Goal: Task Accomplishment & Management: Complete application form

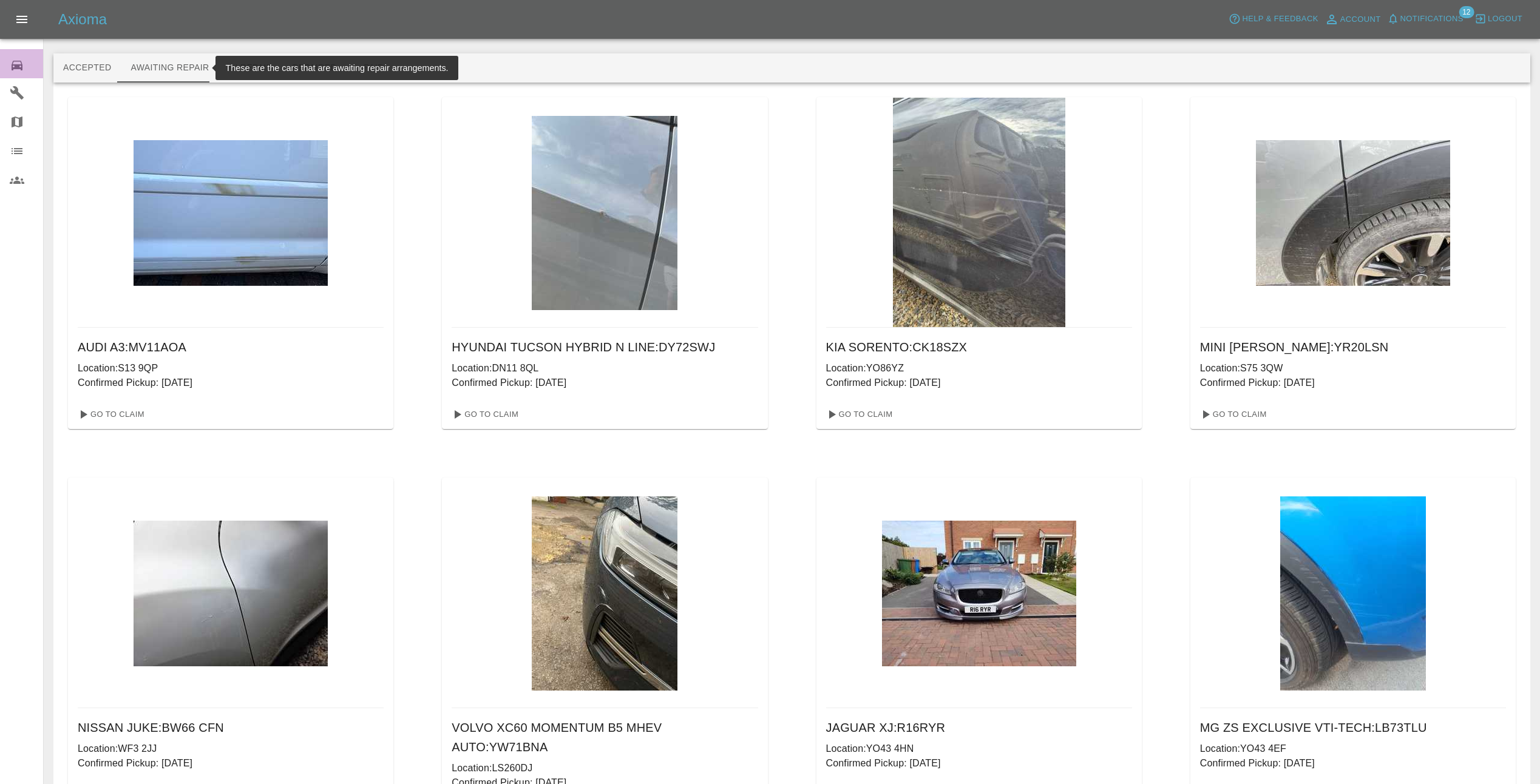
click at [18, 68] on icon at bounding box center [16, 66] width 11 height 10
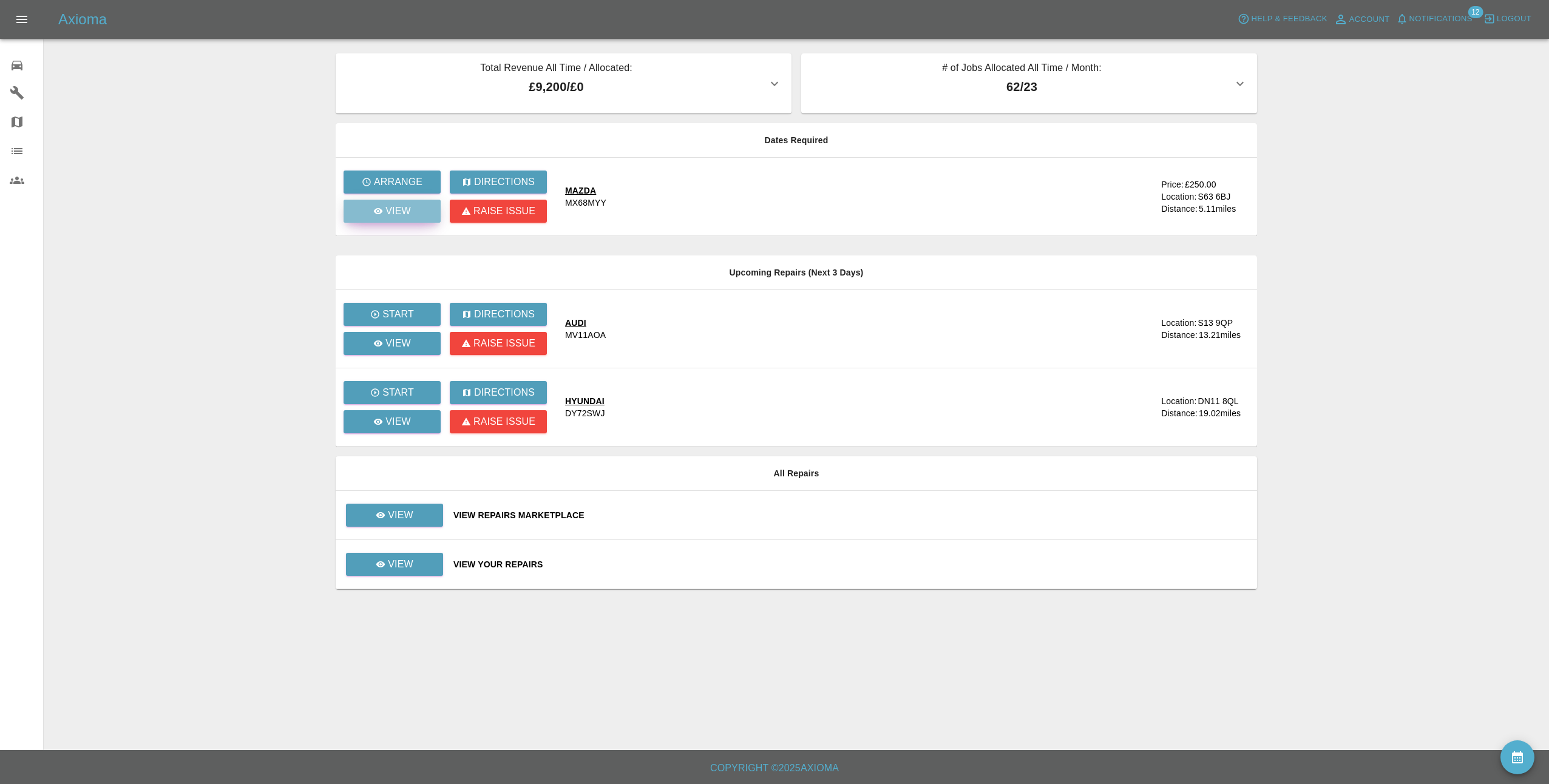
click at [362, 207] on link "View" at bounding box center [392, 211] width 97 height 23
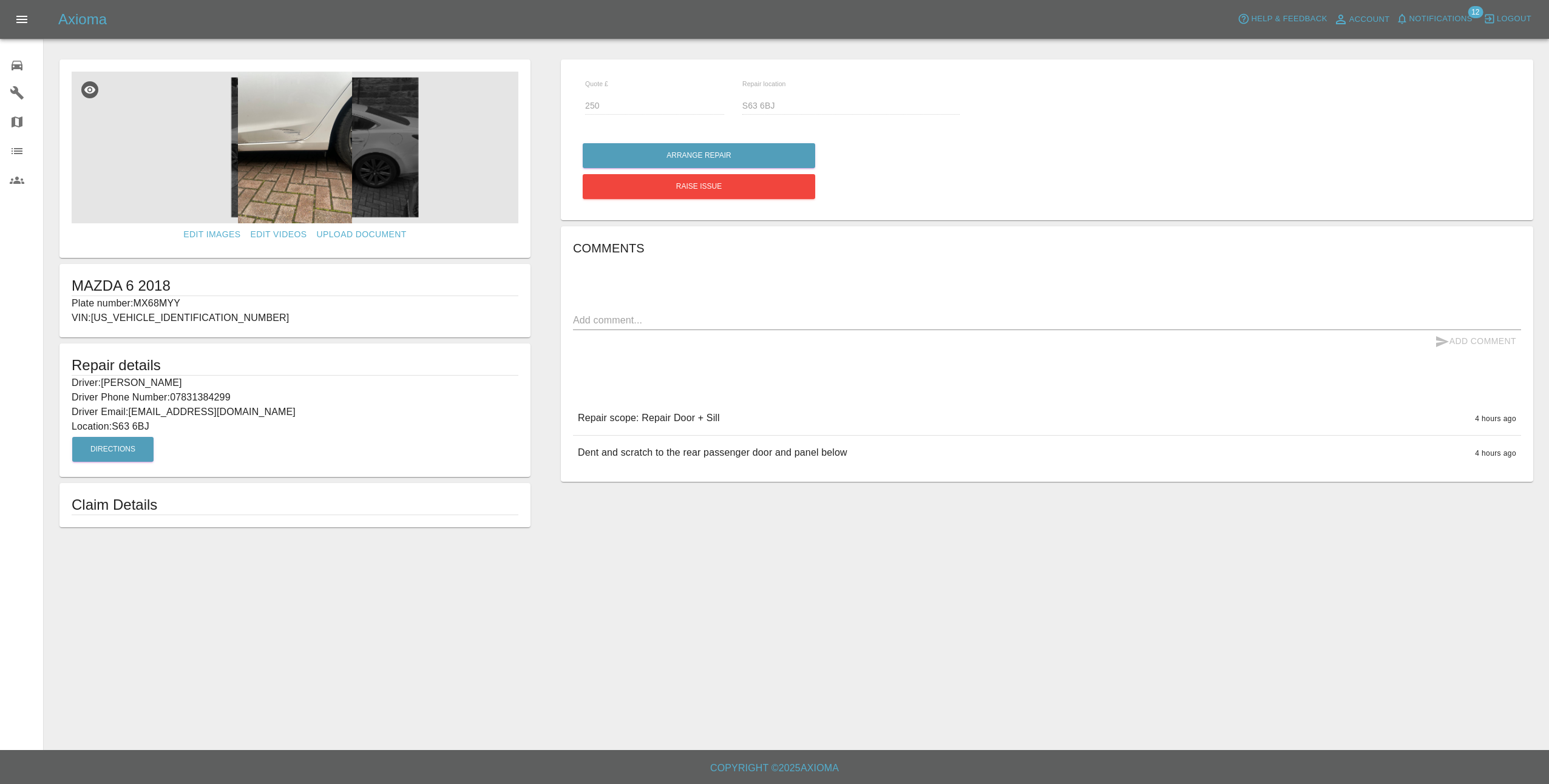
click at [299, 169] on img at bounding box center [295, 147] width 447 height 152
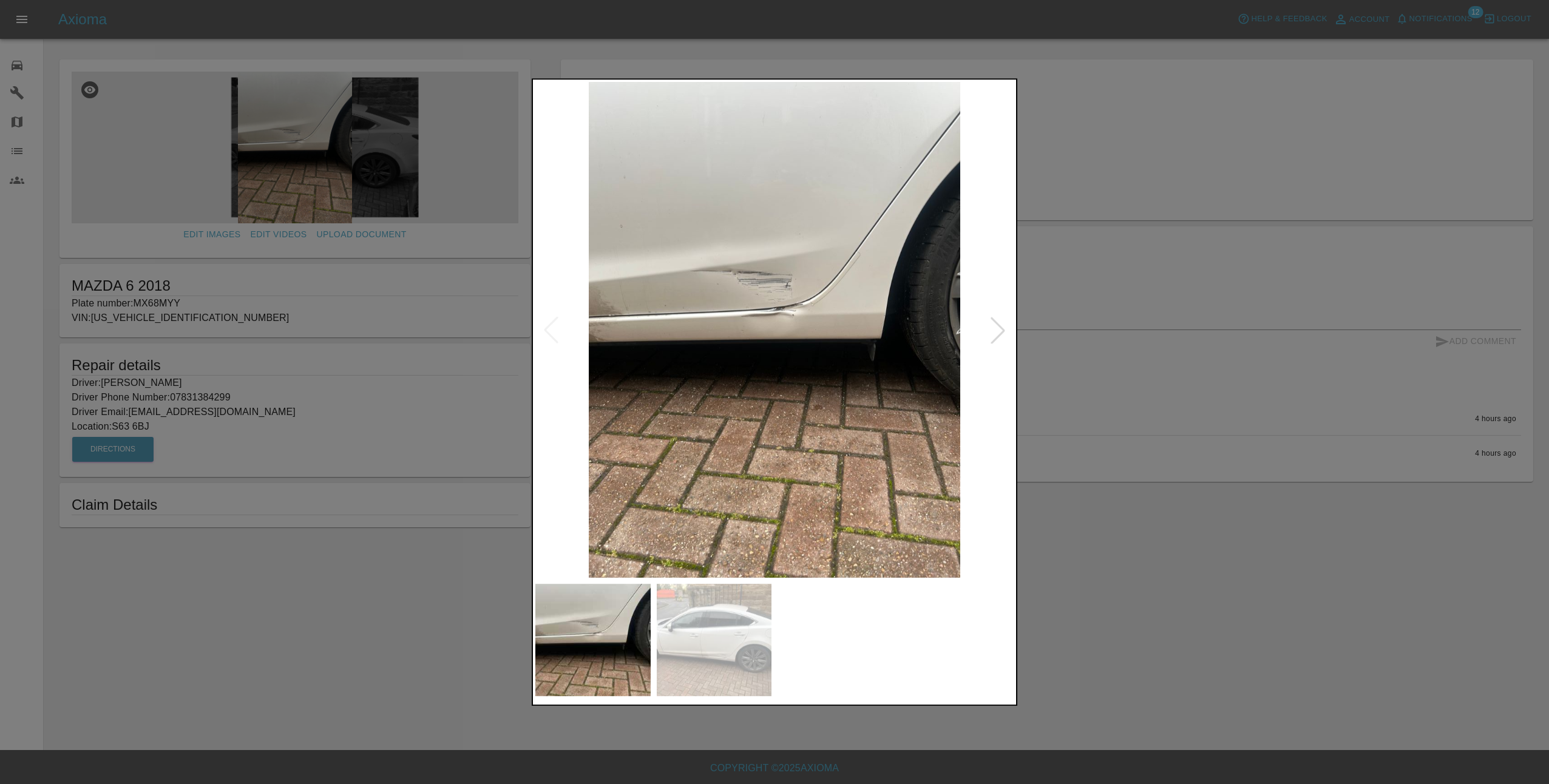
click at [1000, 334] on div at bounding box center [998, 330] width 27 height 27
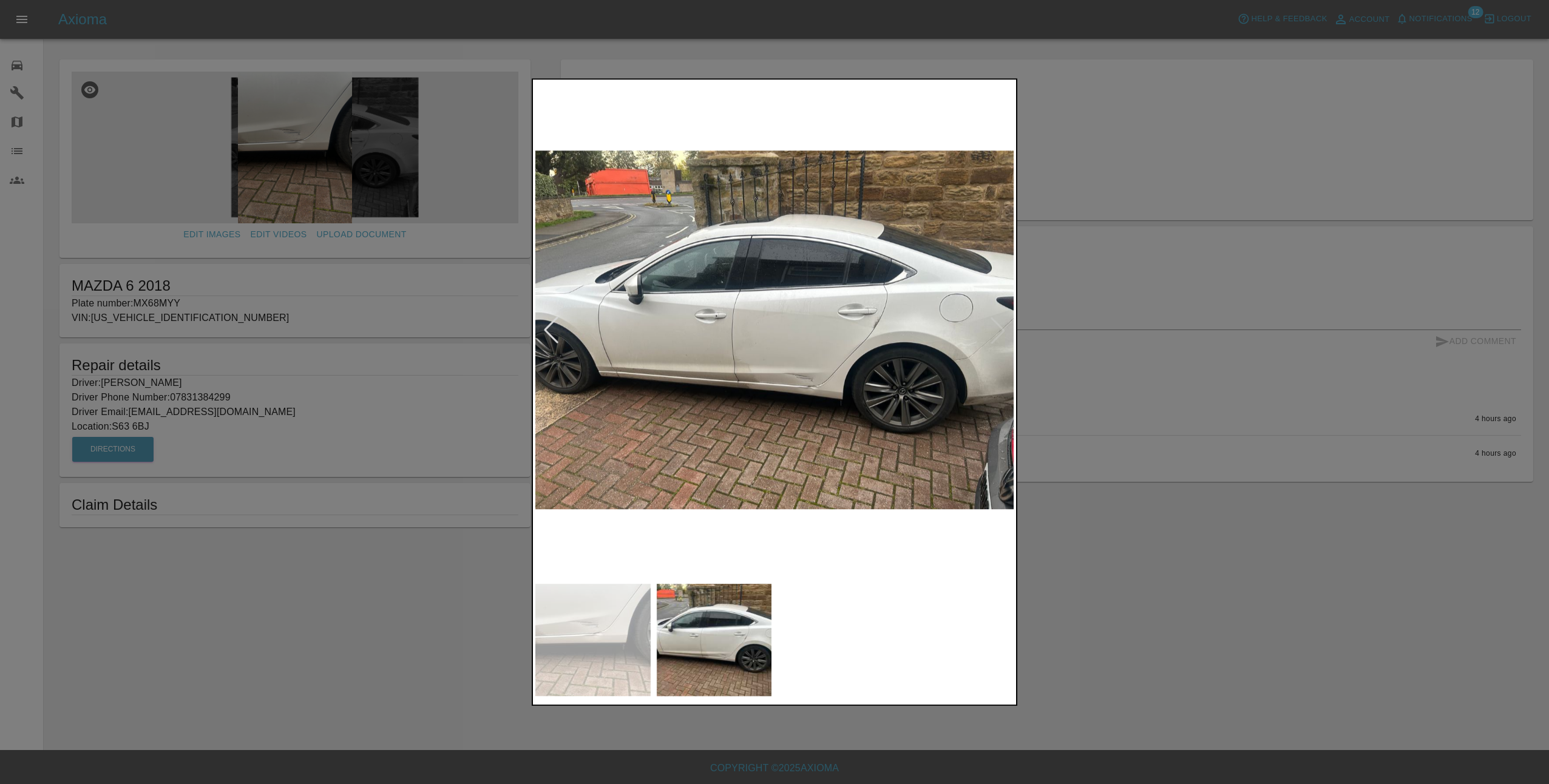
click at [1001, 334] on img at bounding box center [775, 330] width 478 height 496
click at [548, 331] on div at bounding box center [551, 330] width 27 height 27
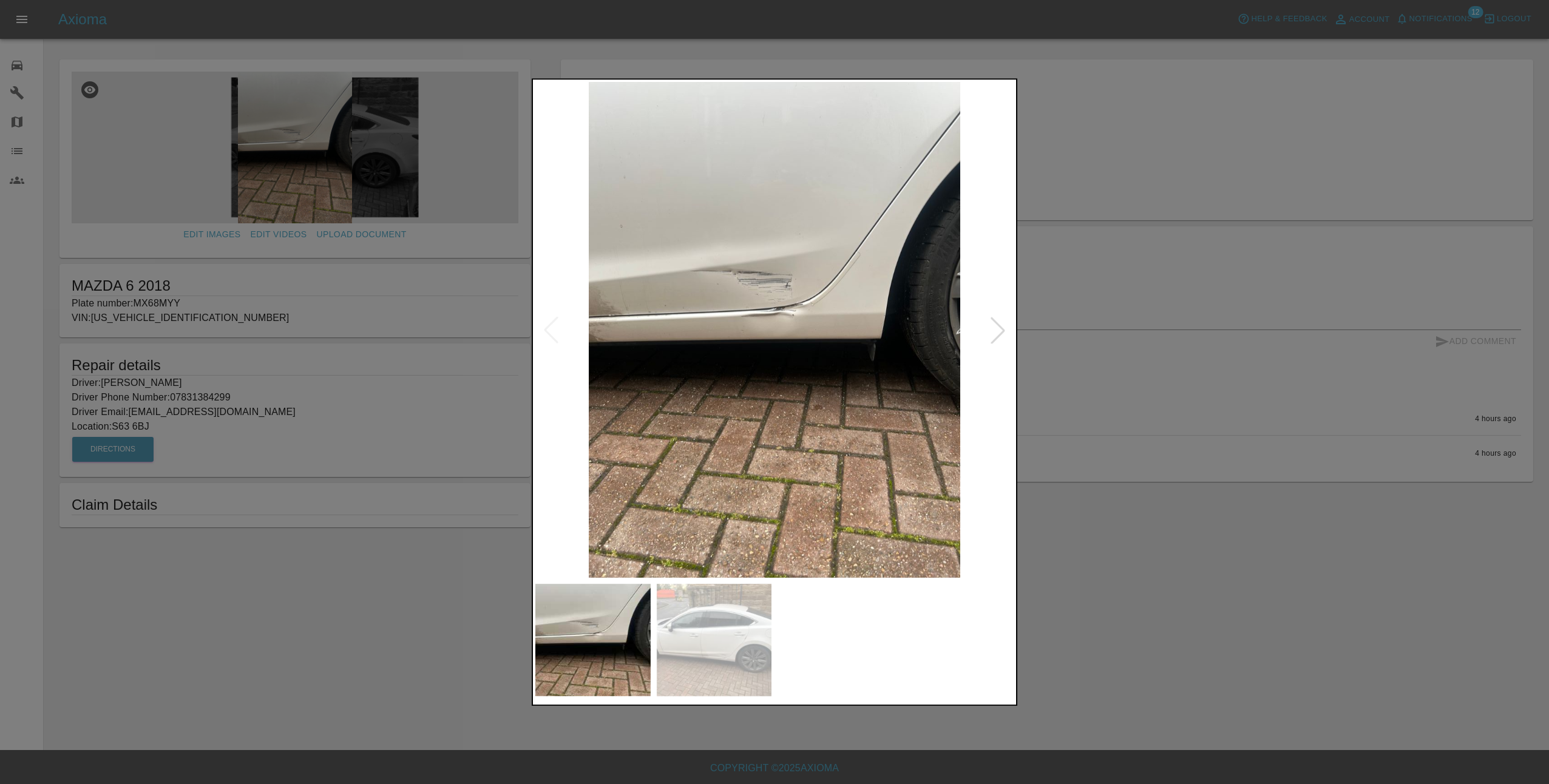
click at [1295, 455] on div at bounding box center [774, 392] width 1549 height 784
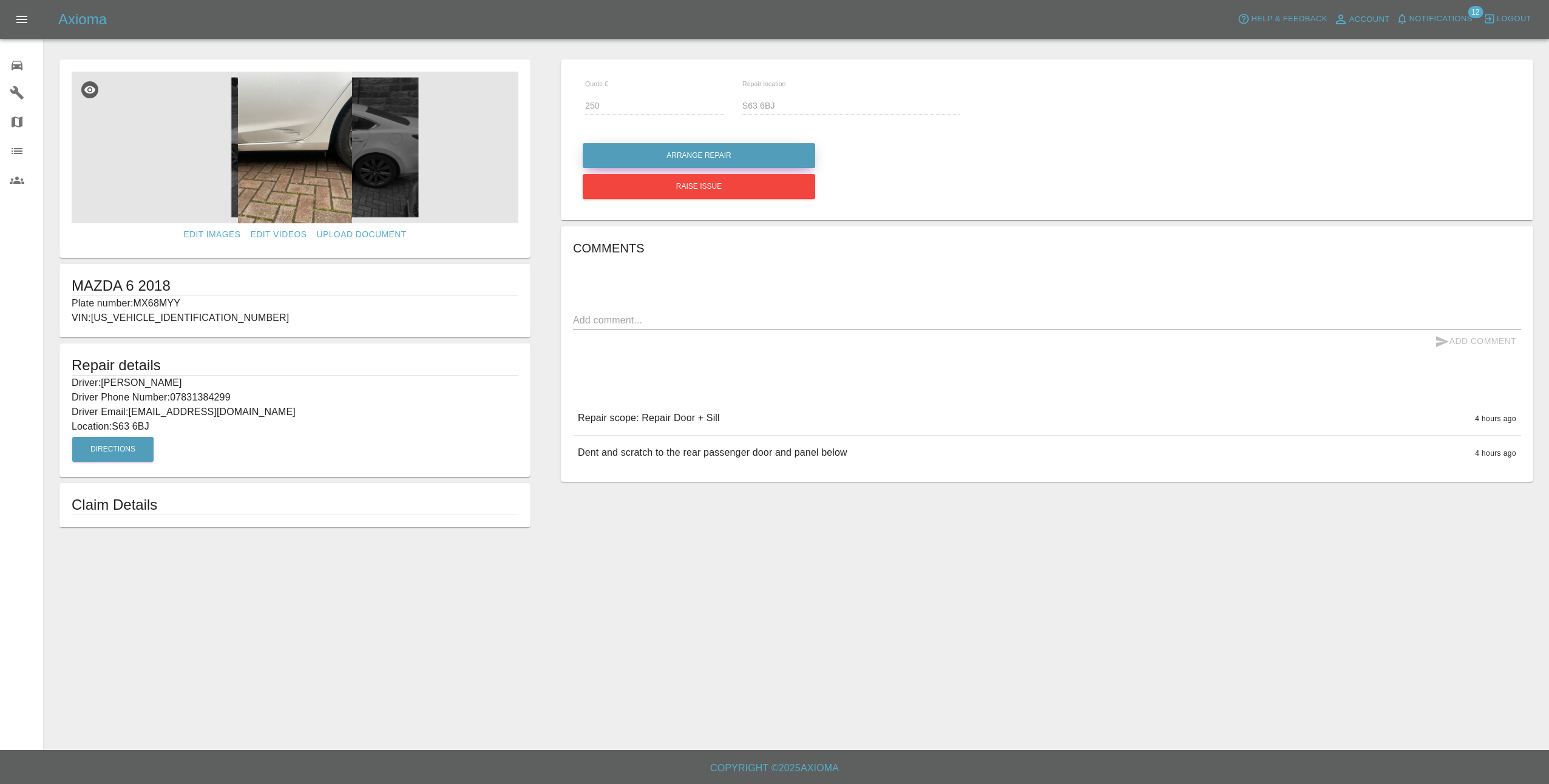
click at [708, 157] on button "Arrange Repair" at bounding box center [699, 155] width 232 height 25
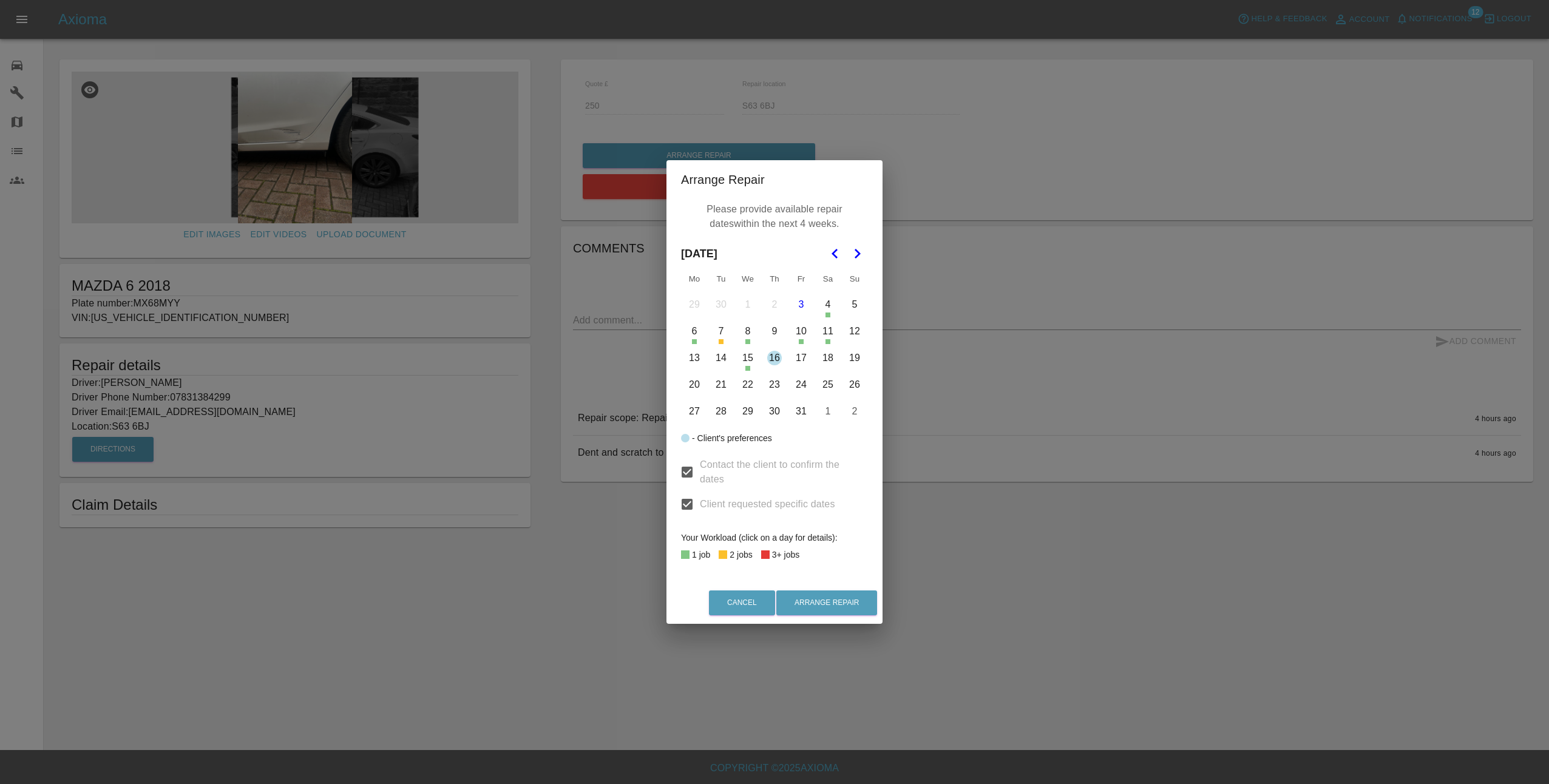
click at [777, 362] on button "16" at bounding box center [775, 358] width 25 height 25
click at [827, 605] on button "Arrange Repair" at bounding box center [826, 603] width 101 height 25
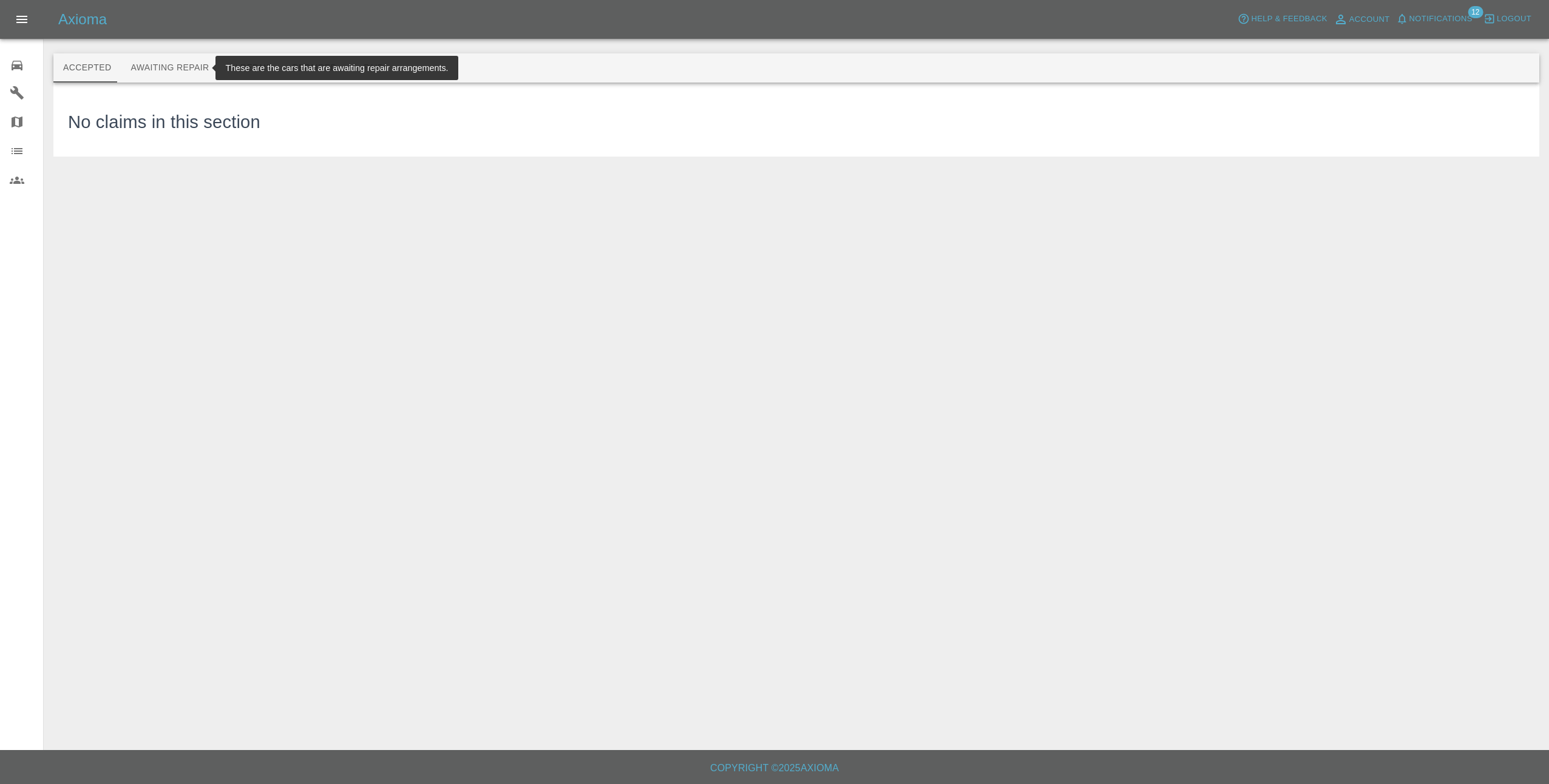
click at [163, 70] on button "Awaiting Repair" at bounding box center [169, 68] width 98 height 29
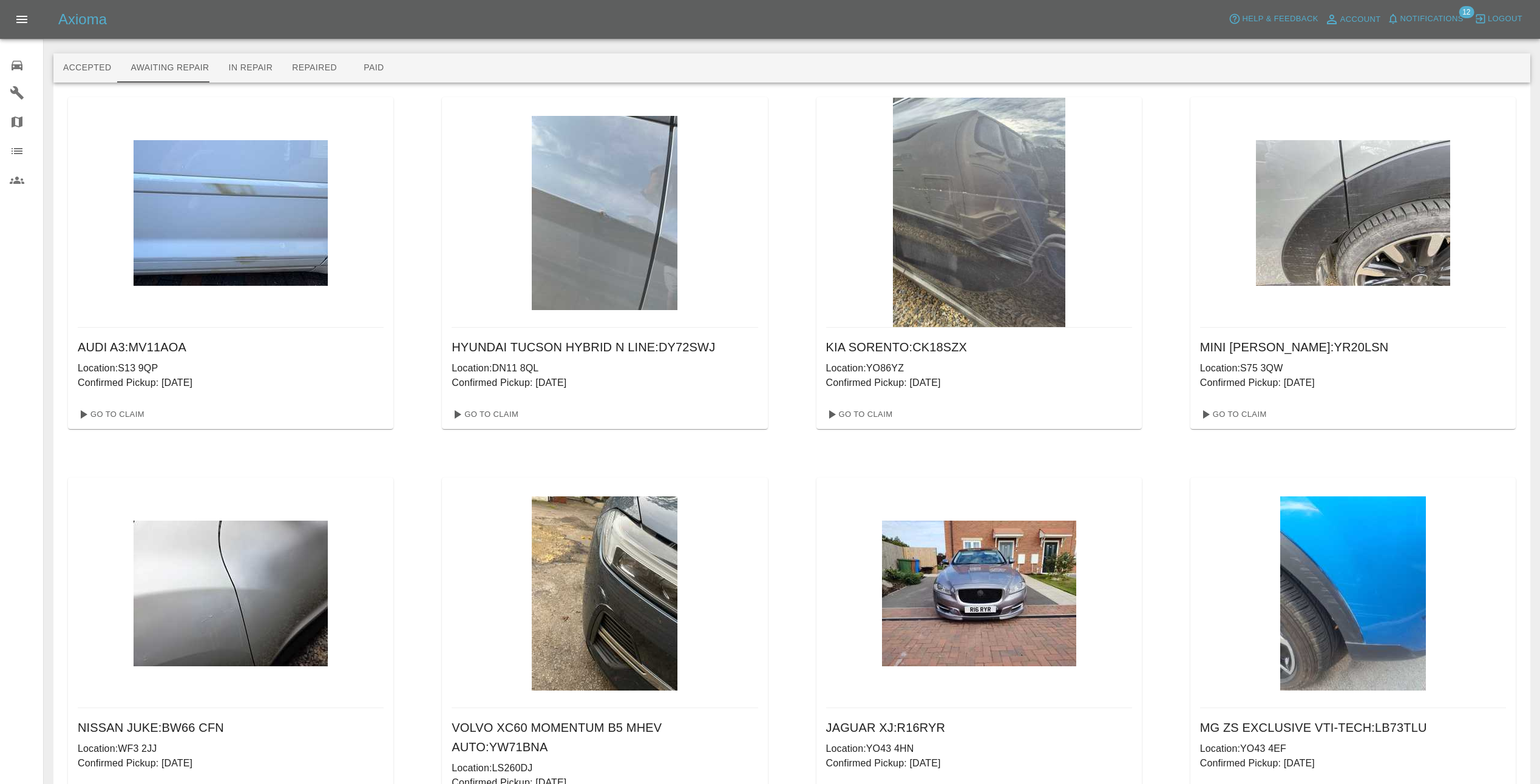
click at [21, 68] on icon at bounding box center [16, 66] width 11 height 10
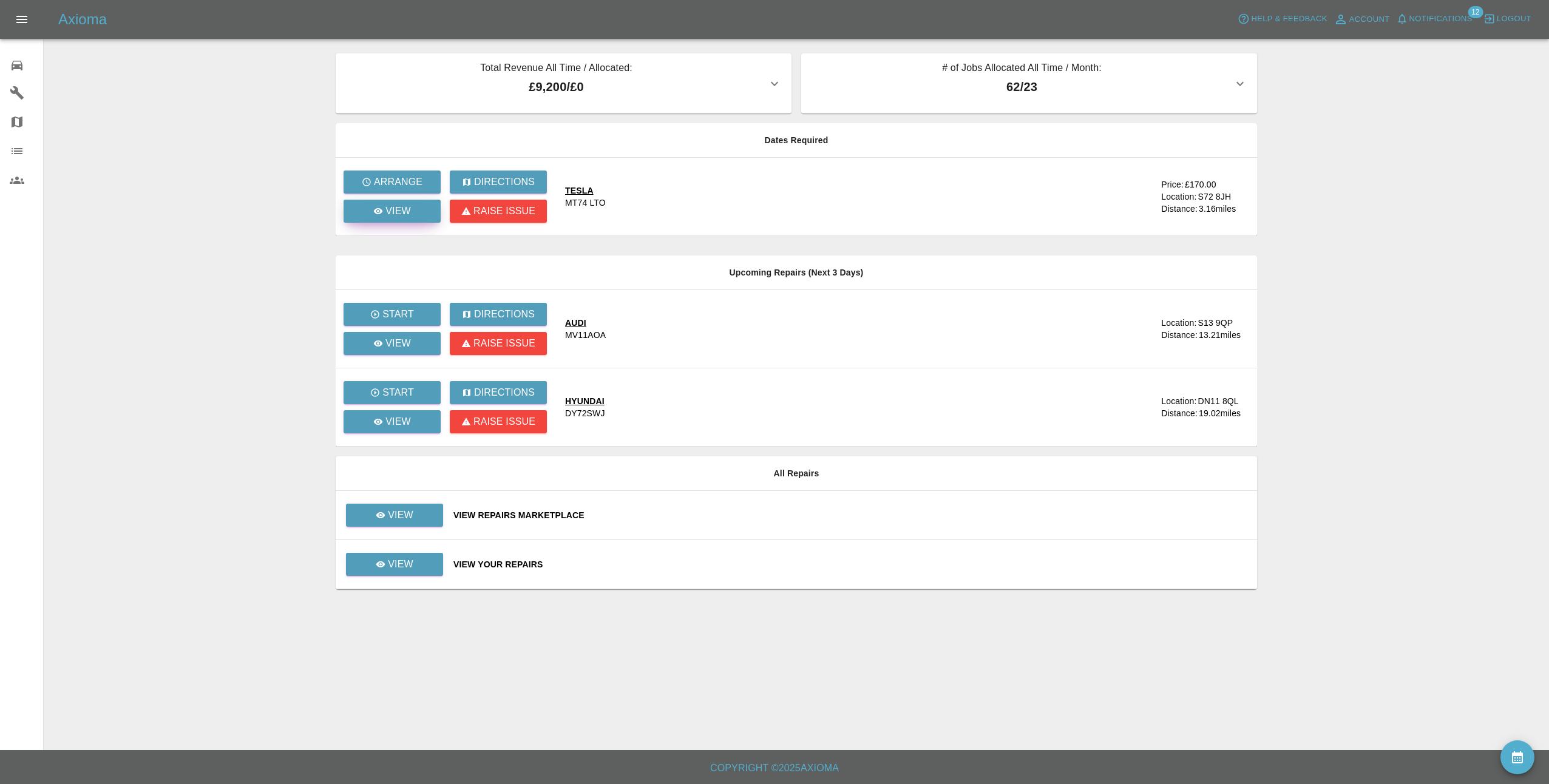
click at [402, 215] on p "View" at bounding box center [398, 211] width 25 height 15
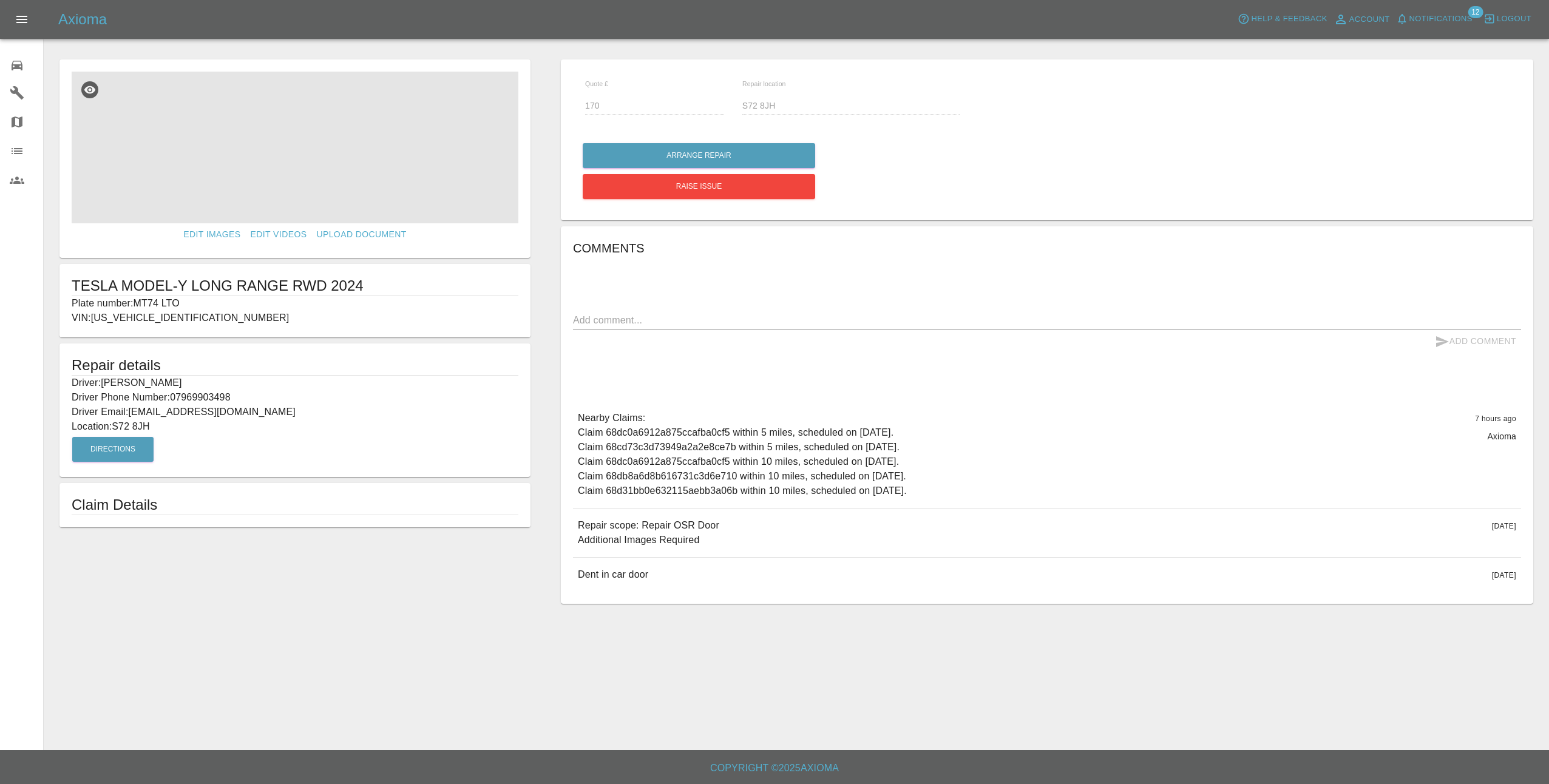
click at [321, 162] on img at bounding box center [295, 147] width 447 height 152
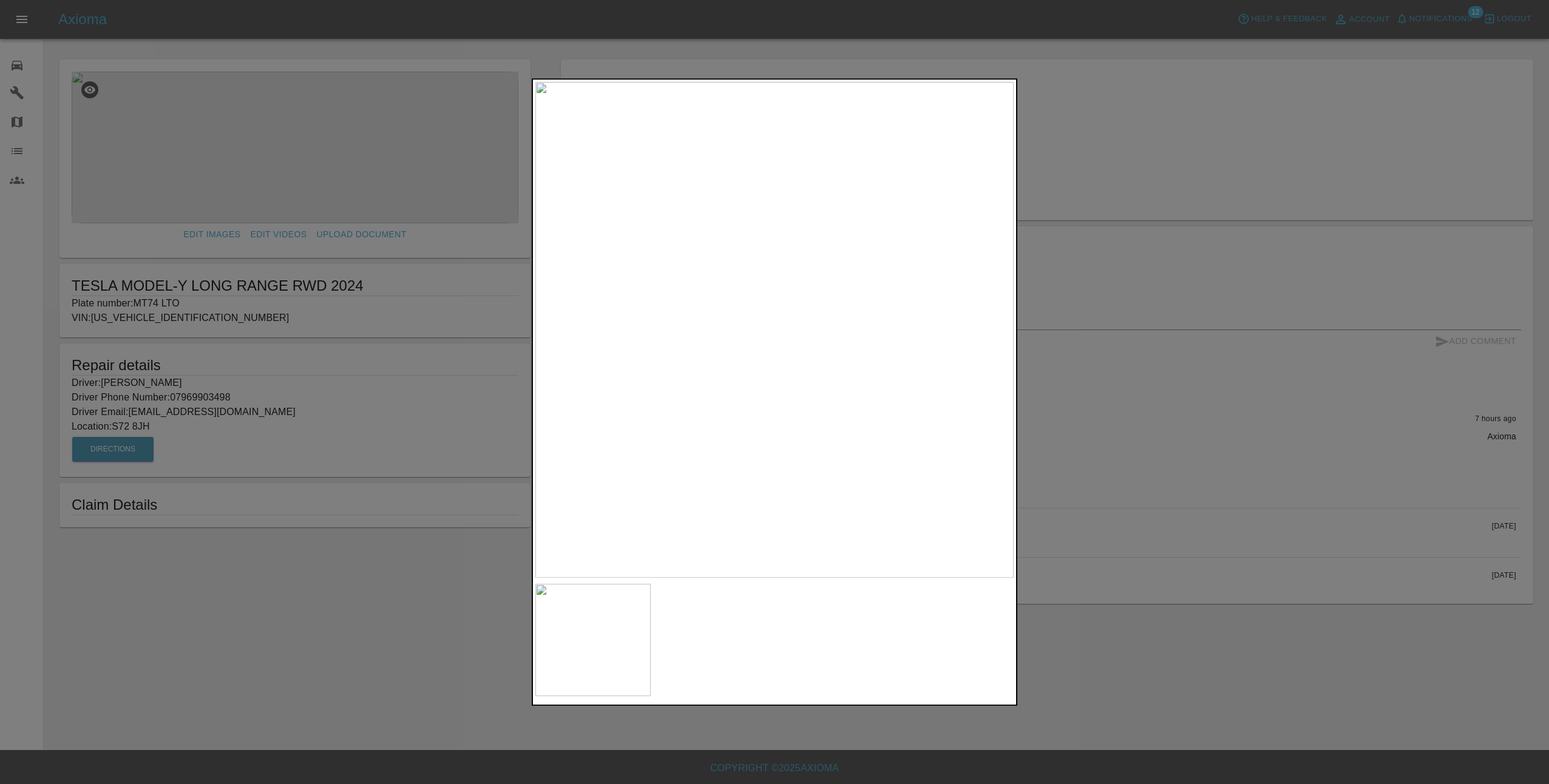
click at [1061, 433] on div at bounding box center [774, 392] width 1549 height 784
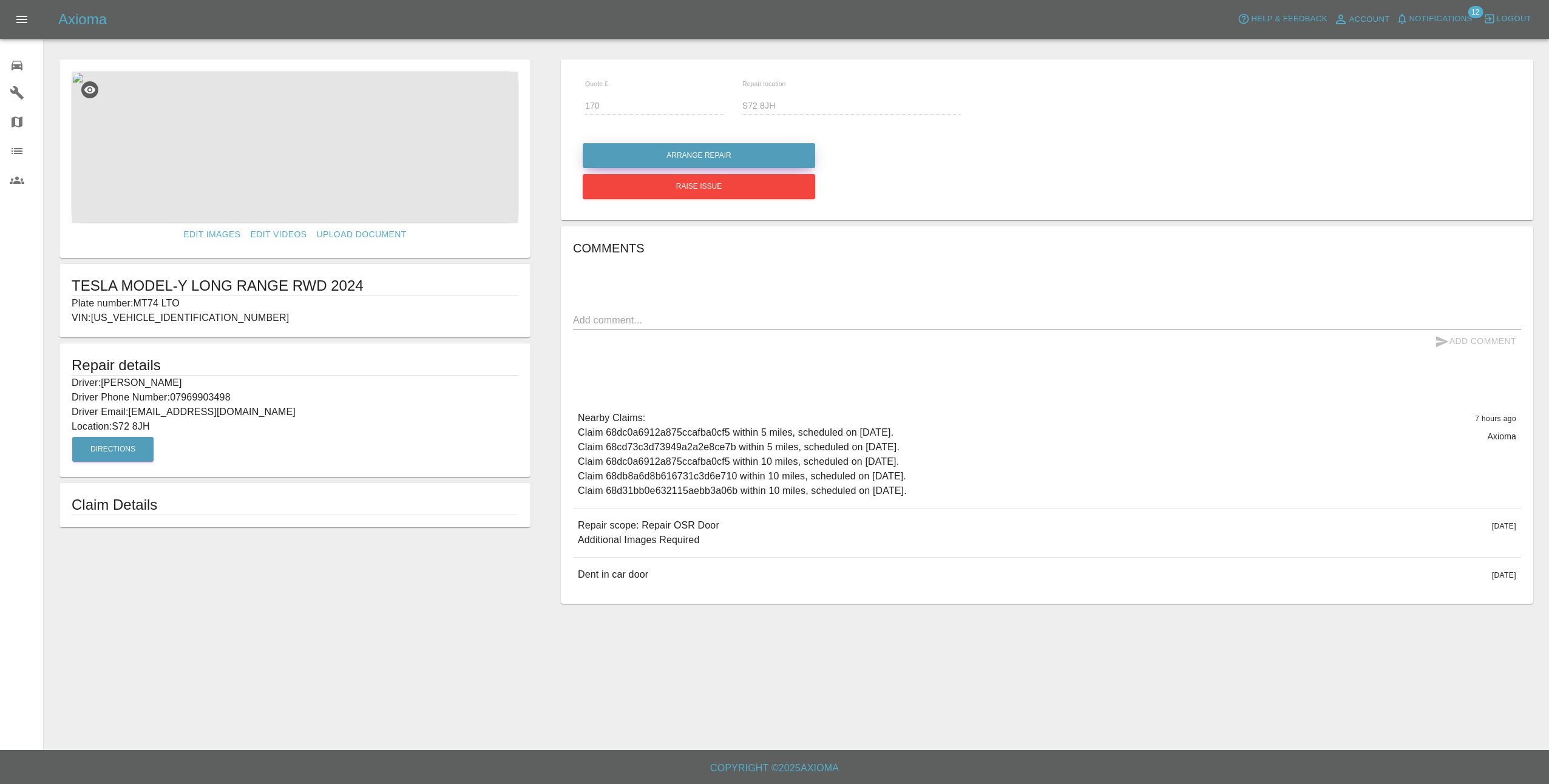
click at [723, 154] on button "Arrange Repair" at bounding box center [699, 155] width 232 height 25
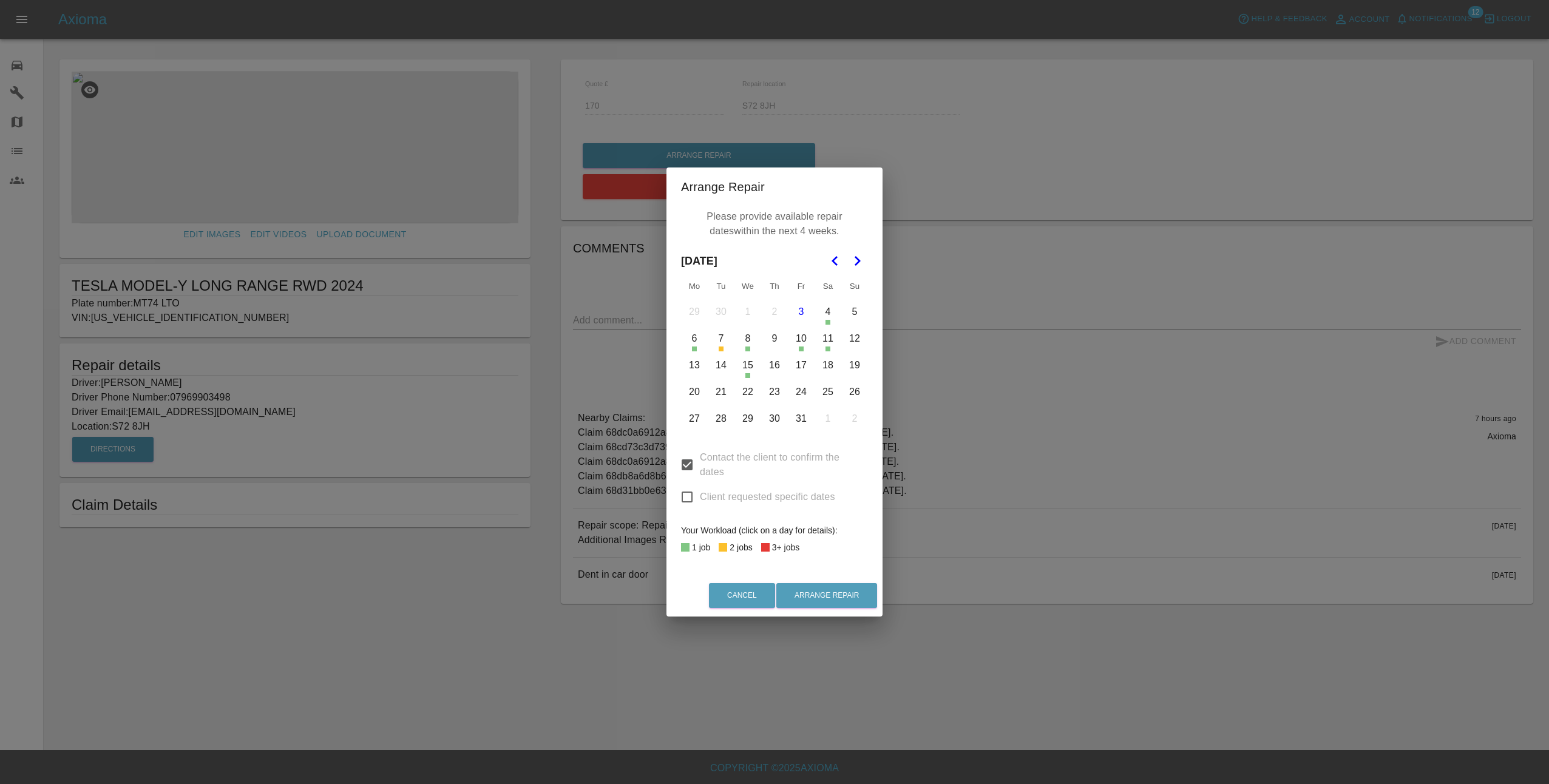
click at [721, 372] on button "14" at bounding box center [721, 366] width 25 height 25
click at [799, 367] on button "17" at bounding box center [801, 366] width 25 height 25
click at [689, 394] on button "20" at bounding box center [694, 392] width 25 height 25
click at [728, 394] on button "21" at bounding box center [721, 392] width 25 height 25
click at [749, 396] on button "22" at bounding box center [748, 392] width 25 height 25
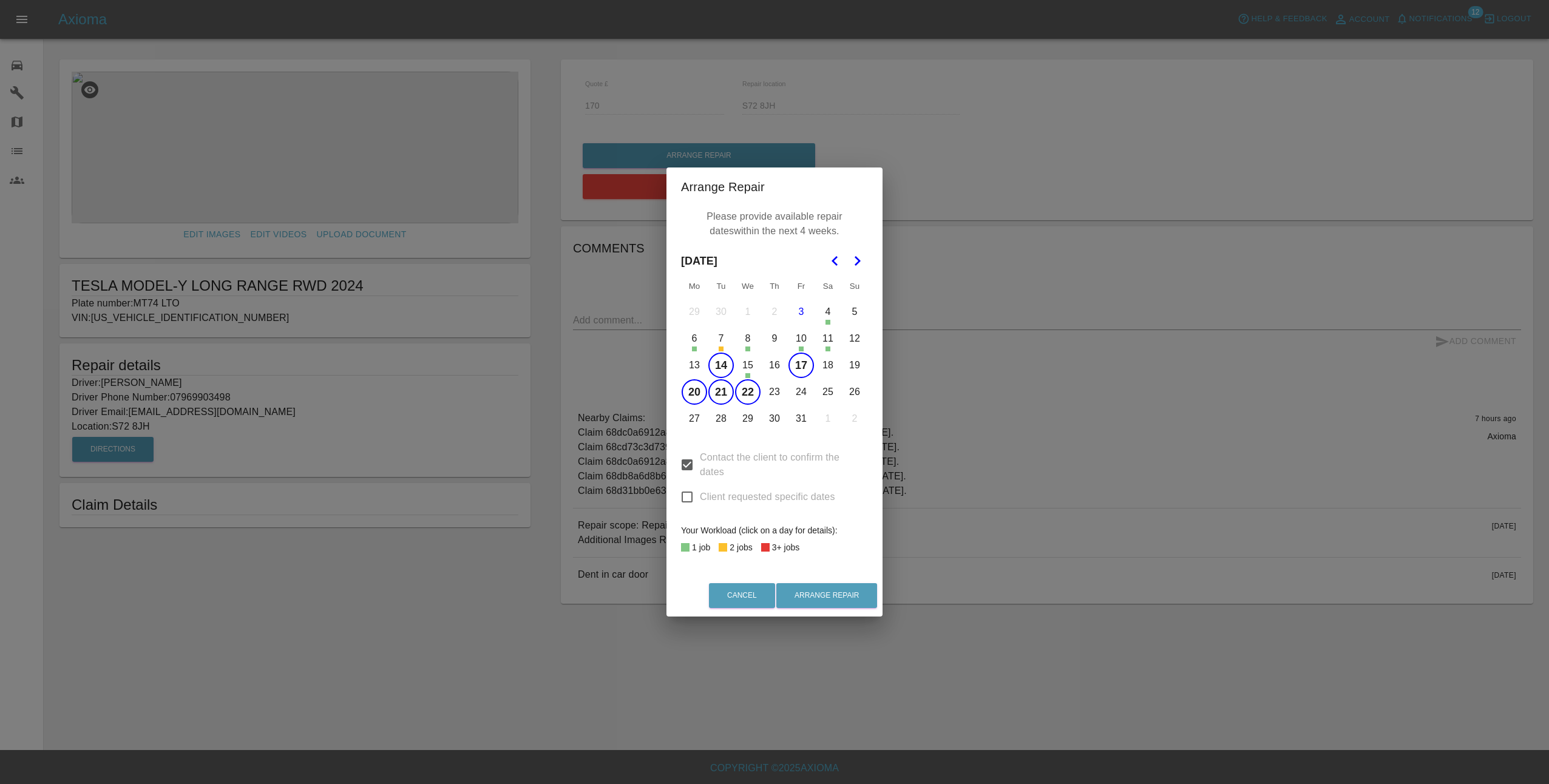
click at [778, 393] on button "23" at bounding box center [775, 392] width 25 height 25
click at [802, 392] on button "24" at bounding box center [801, 392] width 25 height 25
click at [725, 418] on button "28" at bounding box center [721, 419] width 25 height 25
click at [750, 421] on button "29" at bounding box center [748, 419] width 25 height 25
click at [776, 420] on button "30" at bounding box center [775, 419] width 25 height 25
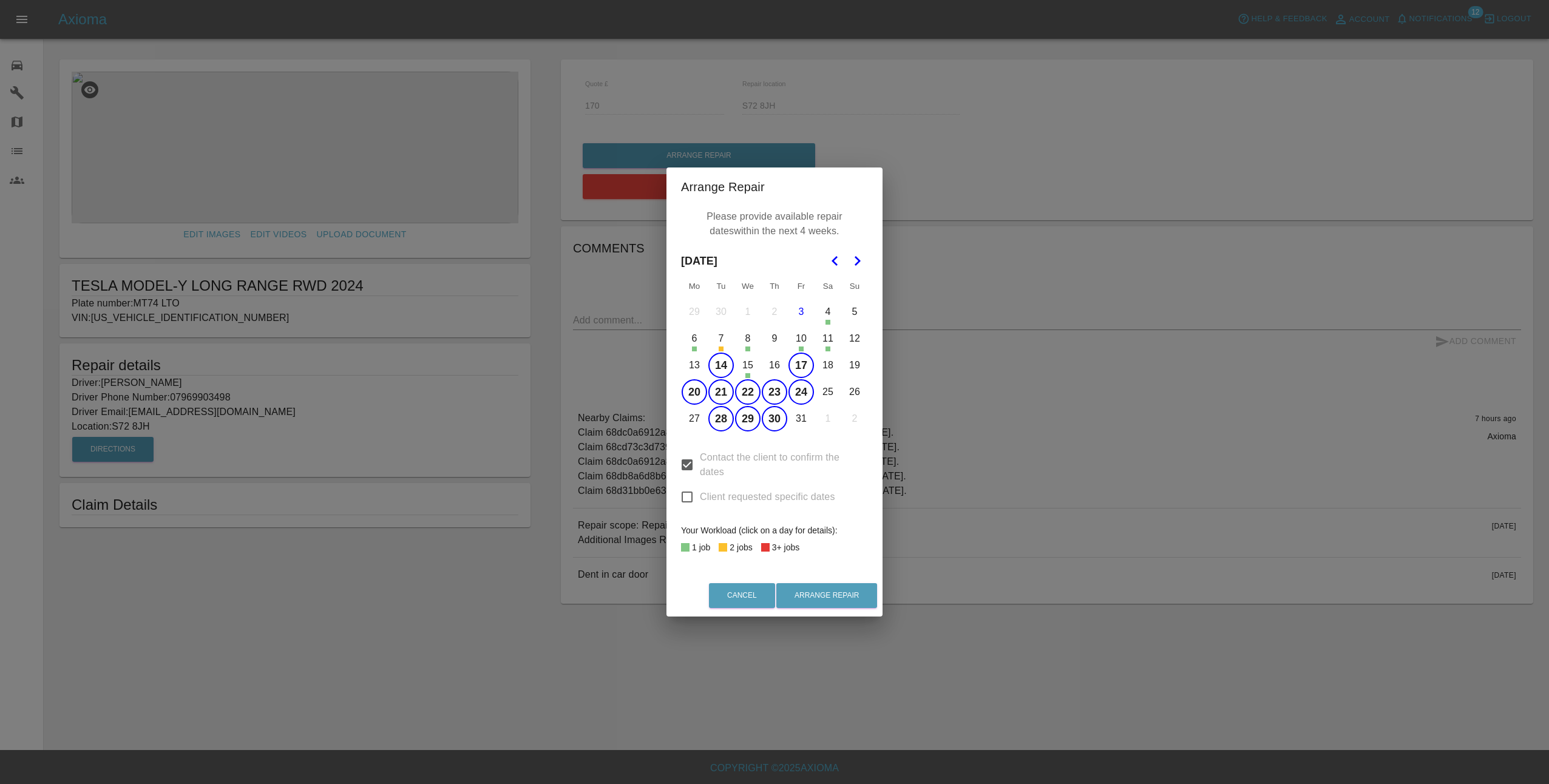
click at [797, 420] on button "31" at bounding box center [801, 419] width 25 height 25
click at [826, 591] on button "Arrange Repair" at bounding box center [826, 596] width 101 height 25
